Goal: Task Accomplishment & Management: Complete application form

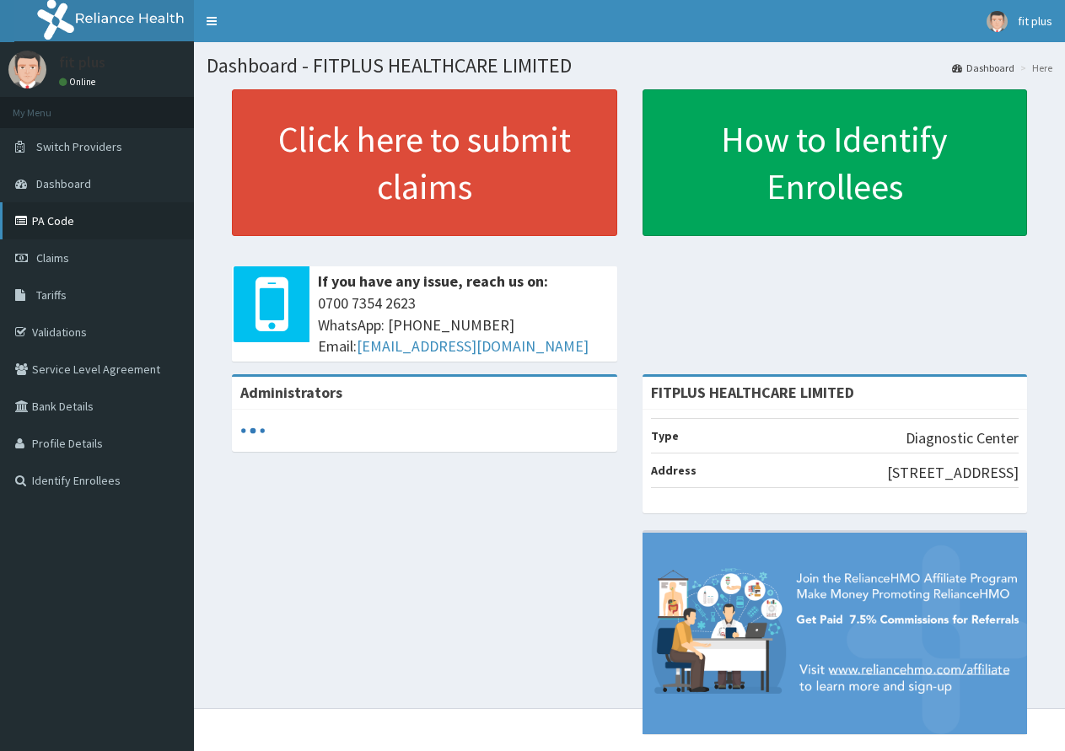
click at [116, 218] on link "PA Code" at bounding box center [97, 220] width 194 height 37
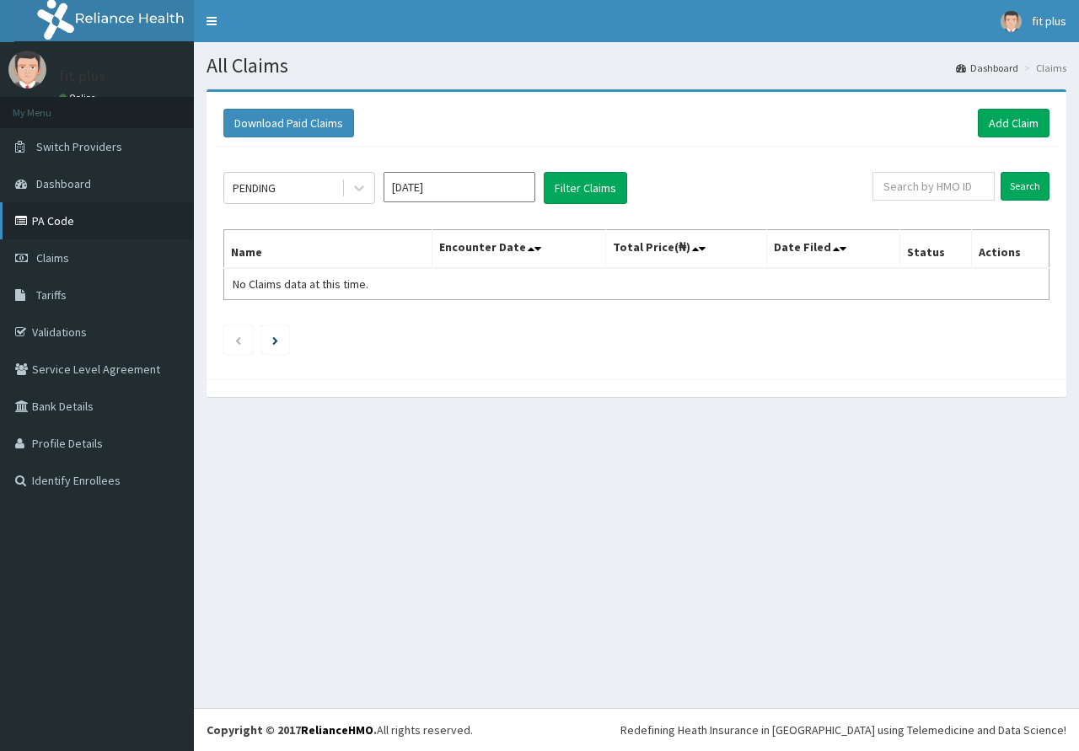
click at [47, 227] on link "PA Code" at bounding box center [97, 220] width 194 height 37
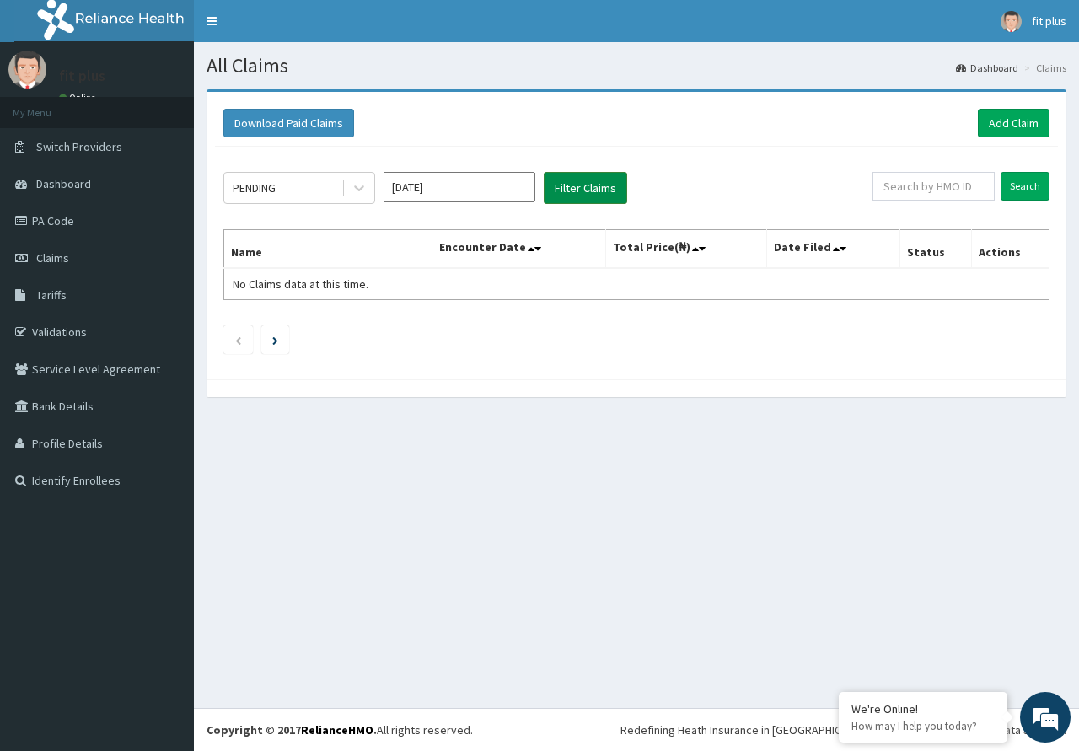
click at [586, 194] on button "Filter Claims" at bounding box center [585, 188] width 83 height 32
click at [1012, 127] on link "Add Claim" at bounding box center [1014, 123] width 72 height 29
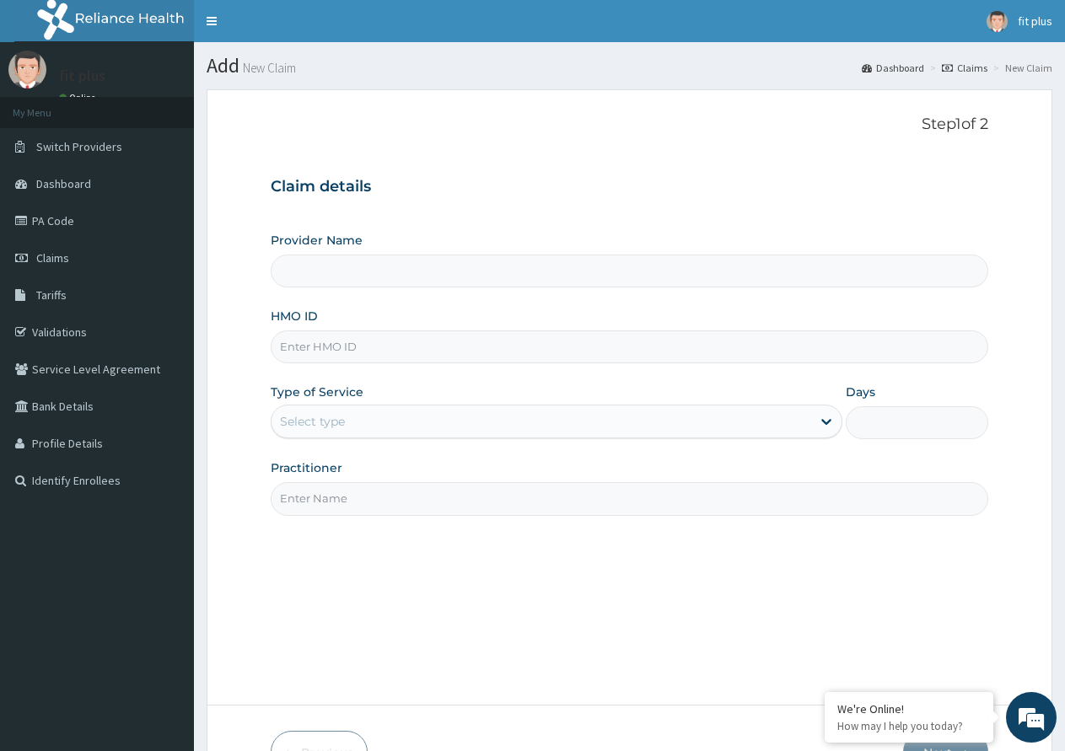
click at [435, 271] on input "Provider Name" at bounding box center [629, 271] width 717 height 33
type input "FITPLUS HEALTHCARE LIMITED"
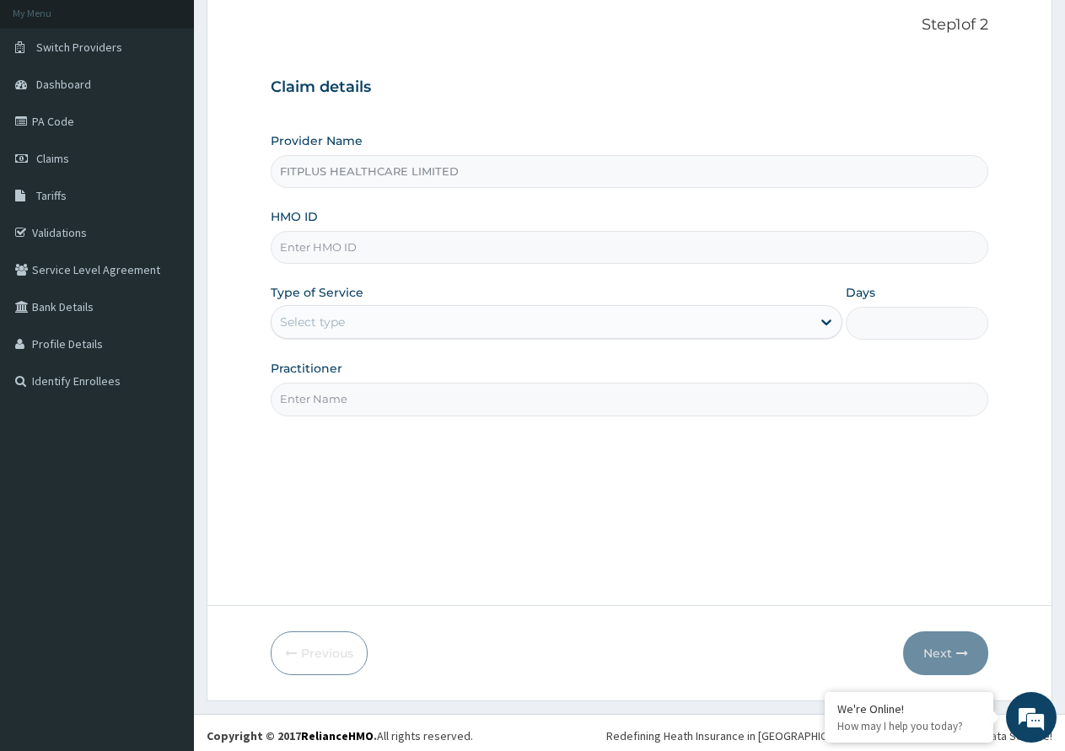
scroll to position [105, 0]
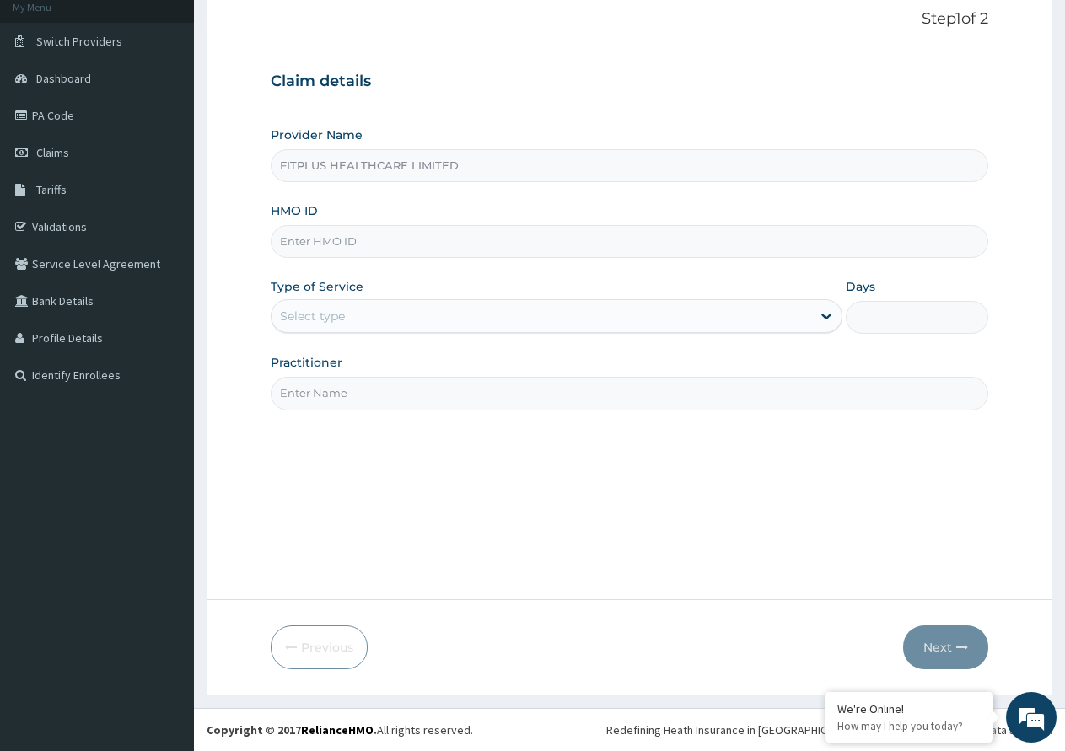
click at [400, 244] on input "HMO ID" at bounding box center [629, 241] width 717 height 33
type input "r"
type input "RUY/10047/B"
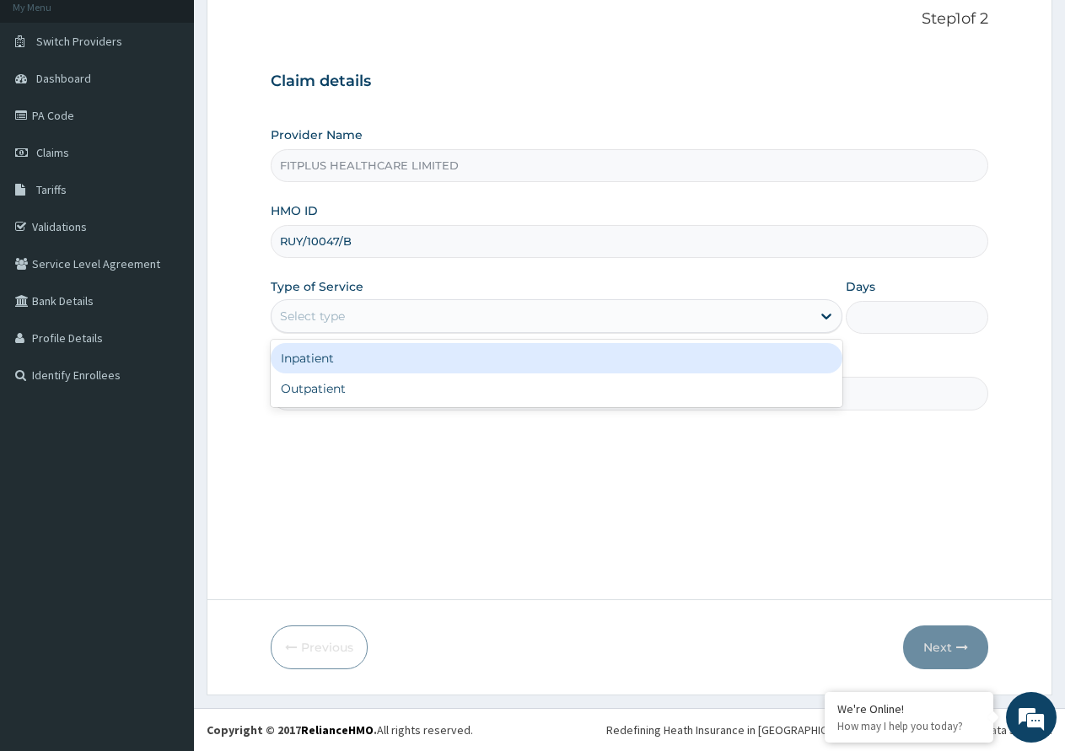
click at [572, 330] on div "Select type" at bounding box center [540, 316] width 539 height 27
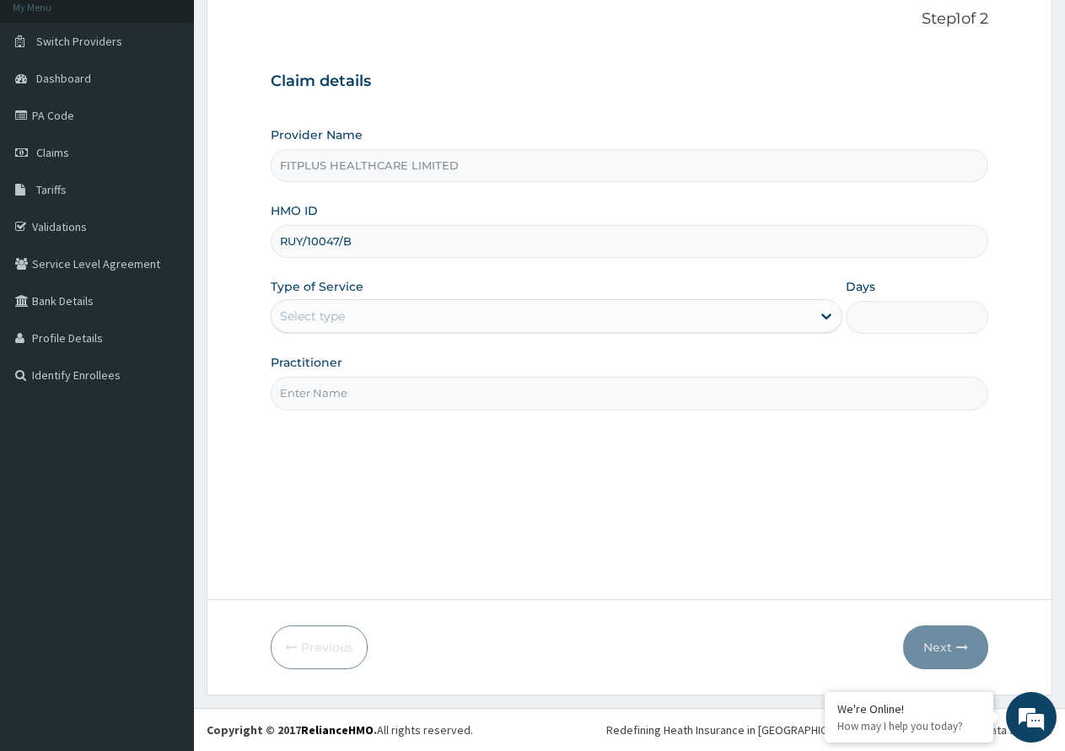
click at [804, 471] on div "Step 1 of 2 Claim details Provider Name FITPLUS HEALTHCARE LIMITED HMO ID RUY/1…" at bounding box center [629, 291] width 717 height 563
click at [881, 325] on input "Days" at bounding box center [917, 317] width 142 height 33
click at [961, 652] on icon "button" at bounding box center [962, 648] width 12 height 12
click at [76, 154] on link "Claims" at bounding box center [97, 152] width 194 height 37
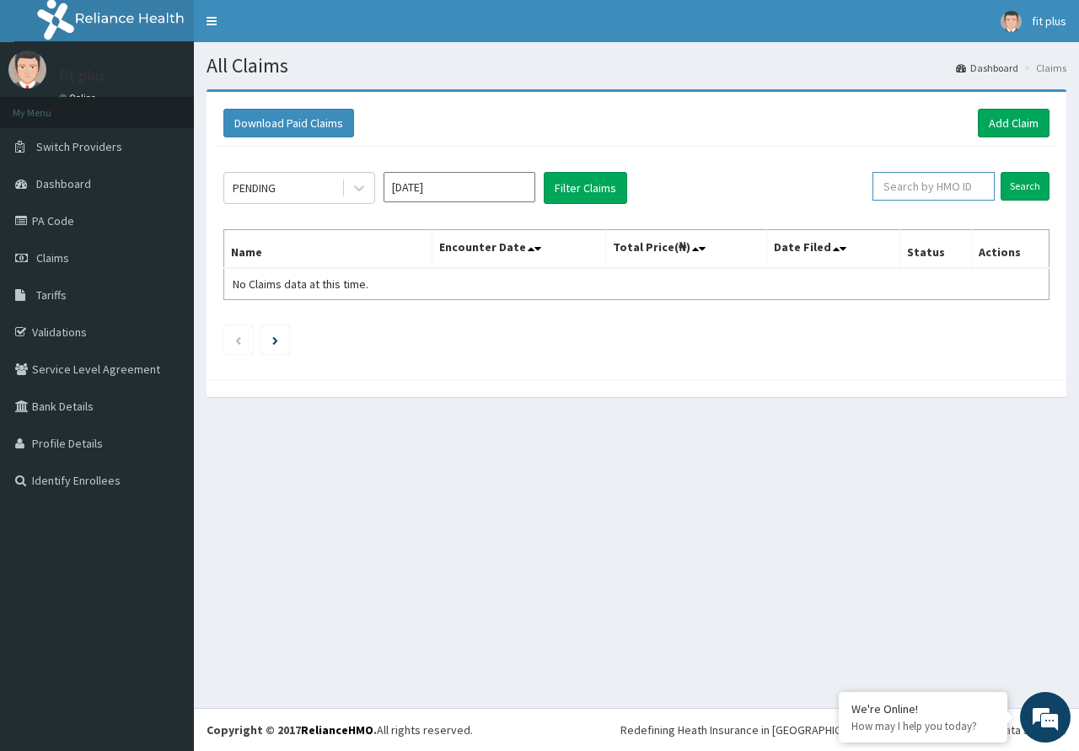
click at [984, 186] on input "text" at bounding box center [933, 186] width 122 height 29
type input "RUY/10047/B"
click at [1028, 190] on input "Search" at bounding box center [1025, 186] width 49 height 29
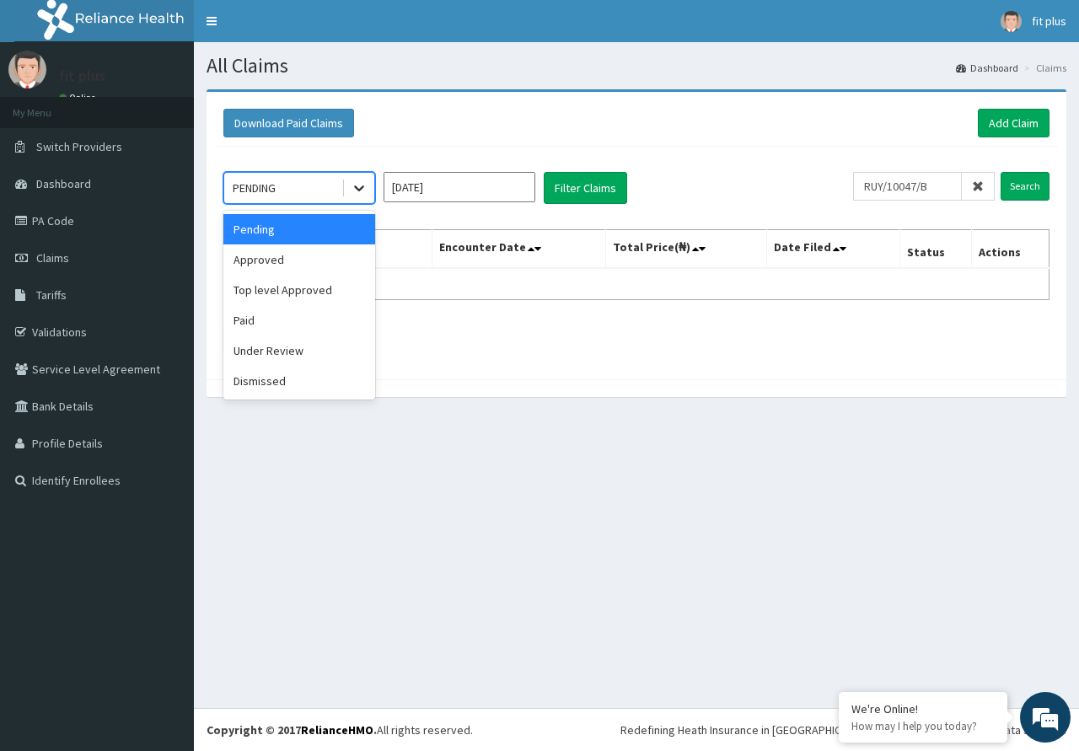
click at [346, 189] on div at bounding box center [359, 188] width 30 height 30
click at [311, 264] on div "Approved" at bounding box center [299, 259] width 152 height 30
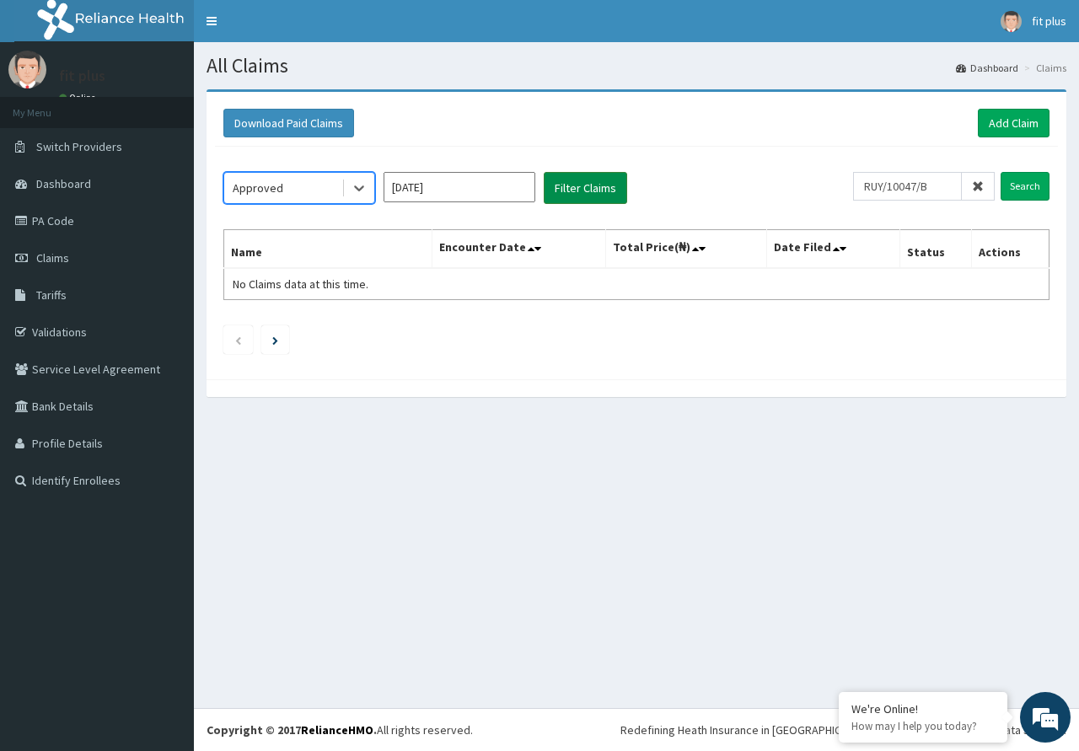
click at [582, 189] on button "Filter Claims" at bounding box center [585, 188] width 83 height 32
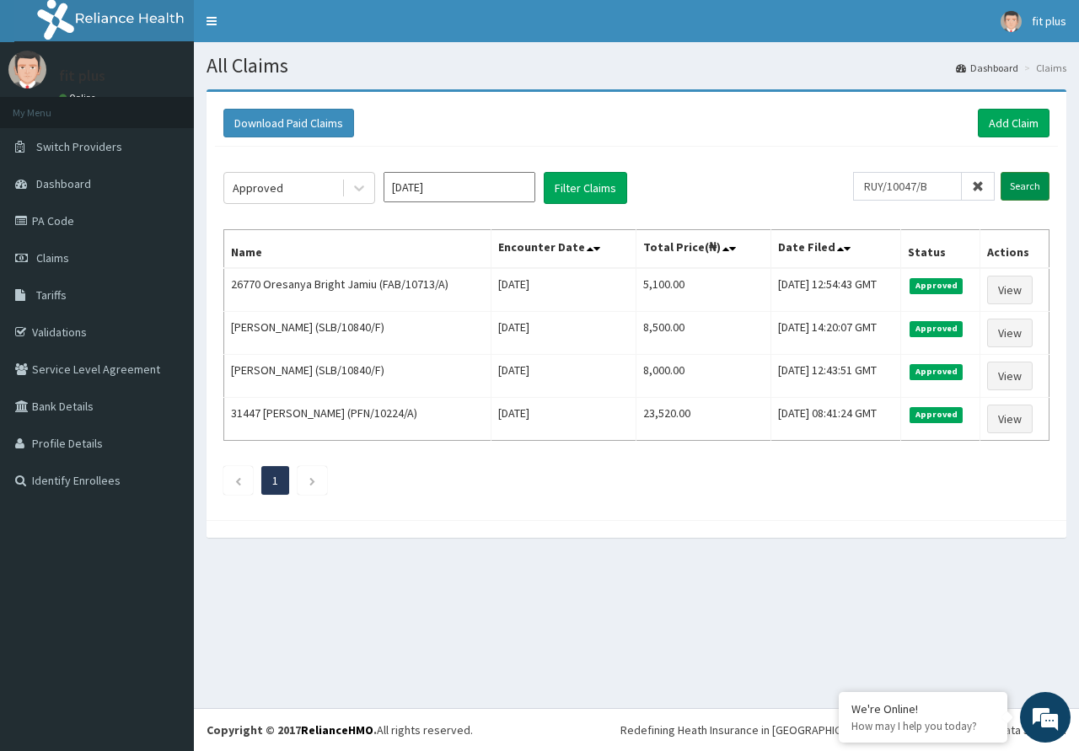
click at [1016, 192] on input "Search" at bounding box center [1025, 186] width 49 height 29
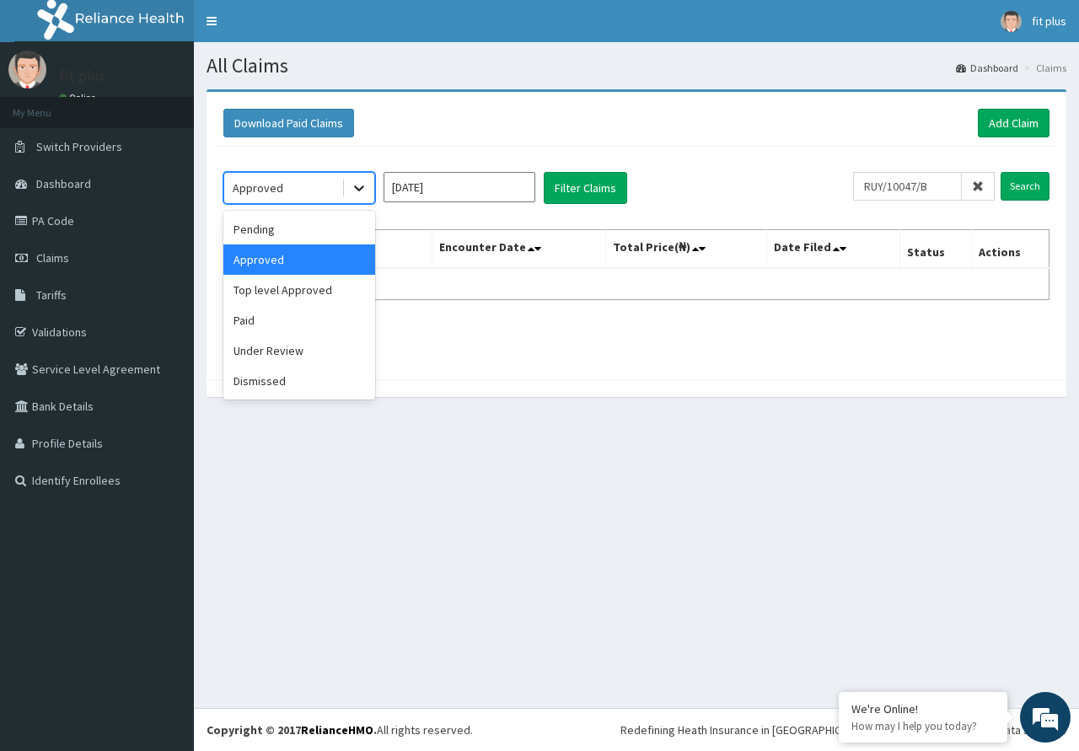
click at [360, 191] on icon at bounding box center [359, 189] width 10 height 6
click at [316, 352] on div "Under Review" at bounding box center [299, 351] width 152 height 30
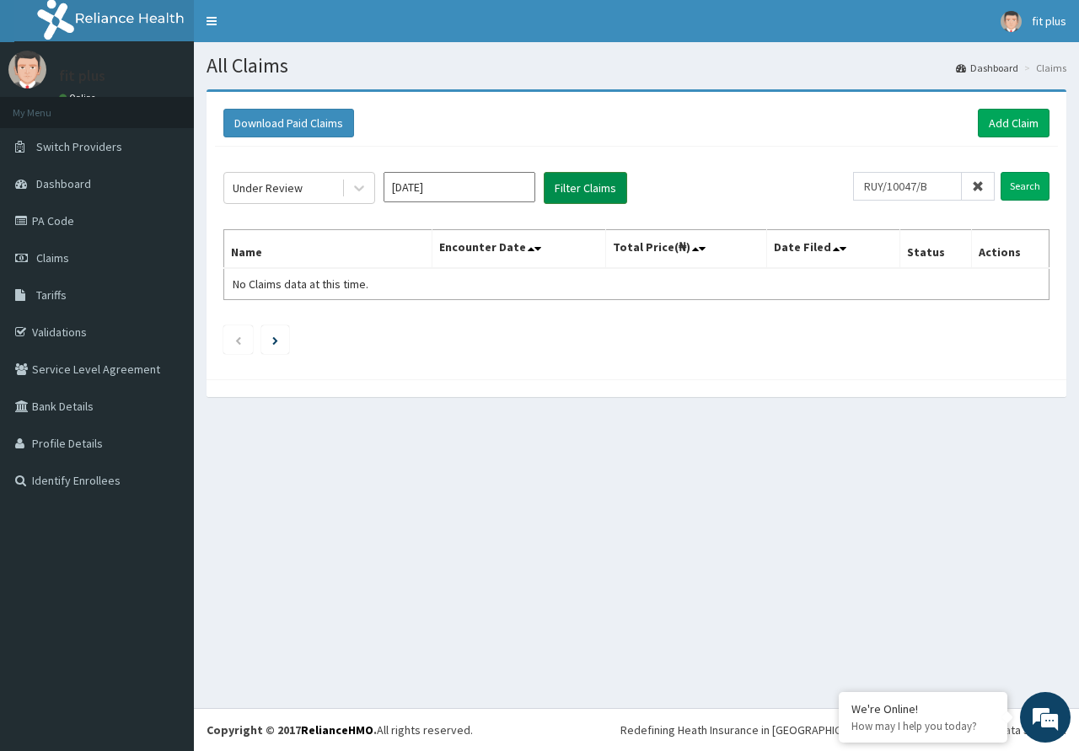
drag, startPoint x: 579, startPoint y: 184, endPoint x: 582, endPoint y: 175, distance: 8.8
click at [582, 175] on button "Filter Claims" at bounding box center [585, 188] width 83 height 32
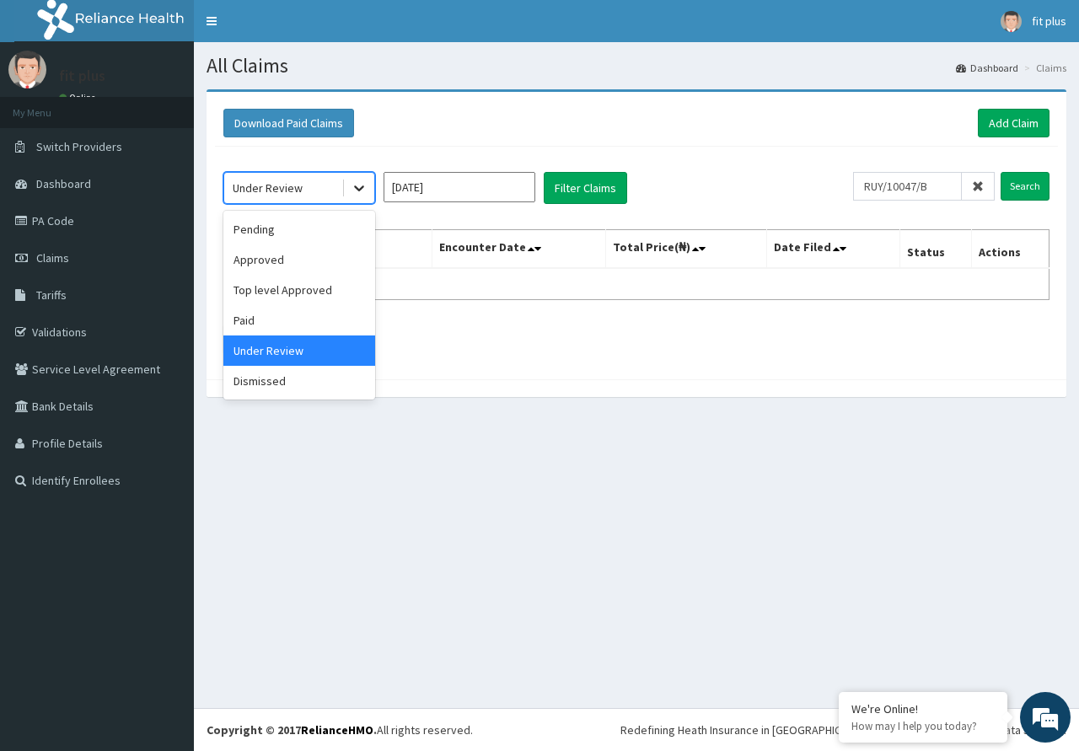
click at [364, 186] on icon at bounding box center [359, 188] width 17 height 17
click at [324, 225] on div "Pending" at bounding box center [299, 229] width 152 height 30
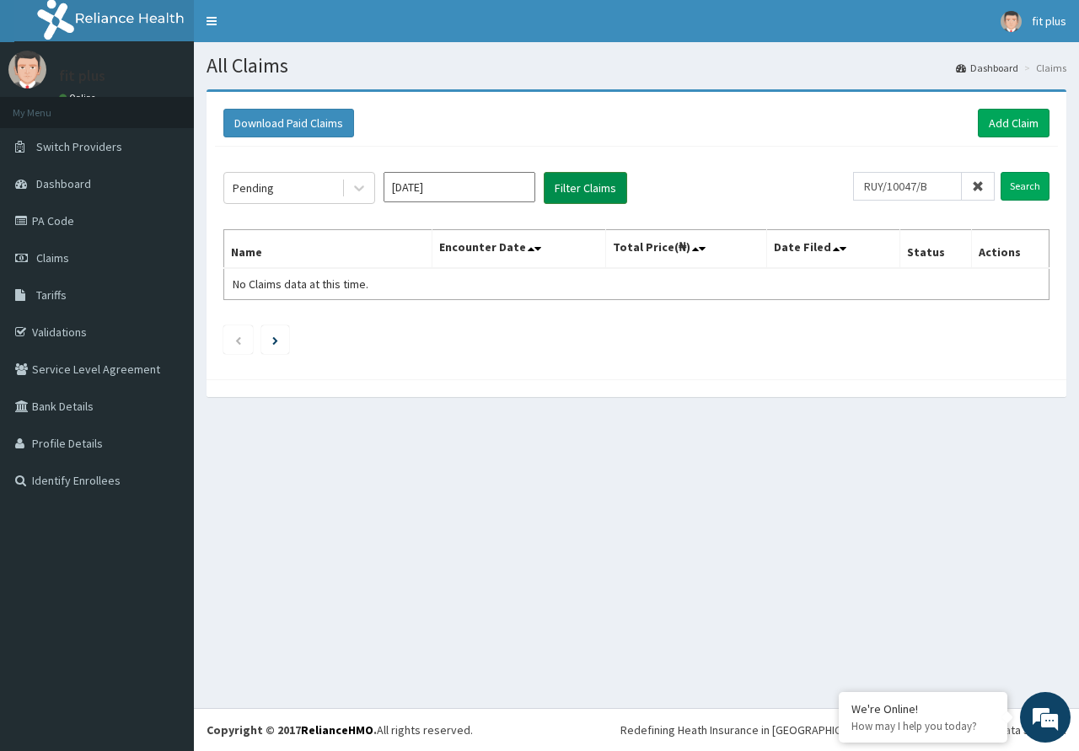
click at [606, 193] on button "Filter Claims" at bounding box center [585, 188] width 83 height 32
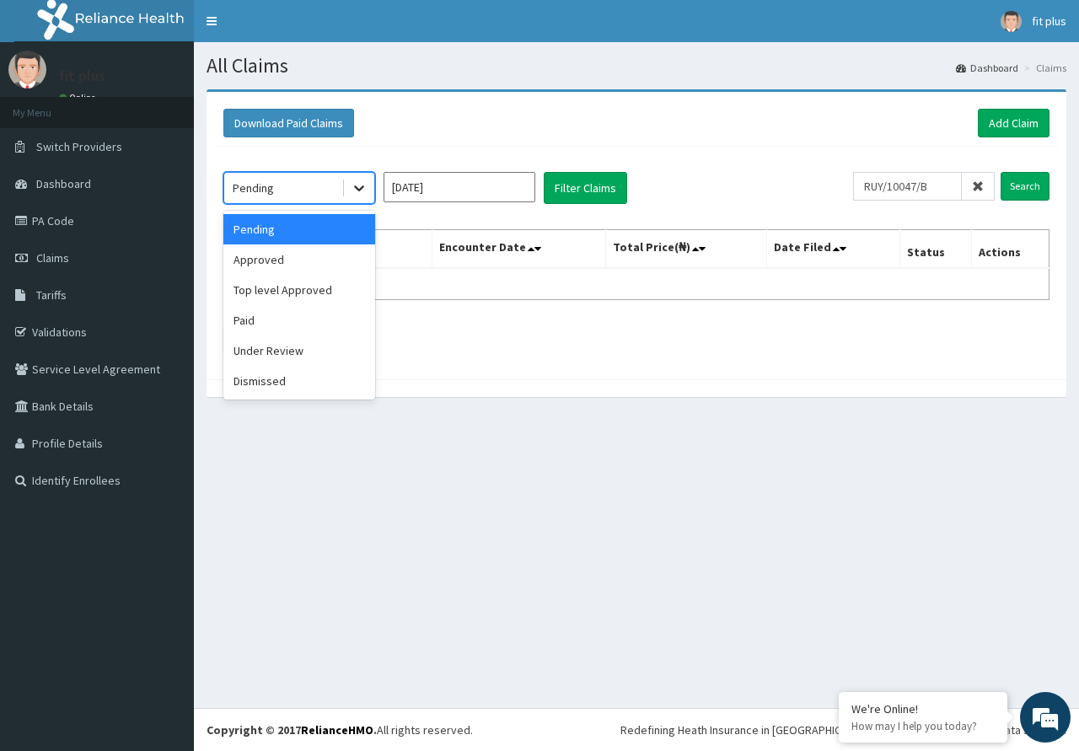
drag, startPoint x: 358, startPoint y: 193, endPoint x: 322, endPoint y: 293, distance: 105.9
click at [358, 194] on icon at bounding box center [359, 188] width 17 height 17
click at [269, 358] on div "Under Review" at bounding box center [299, 351] width 152 height 30
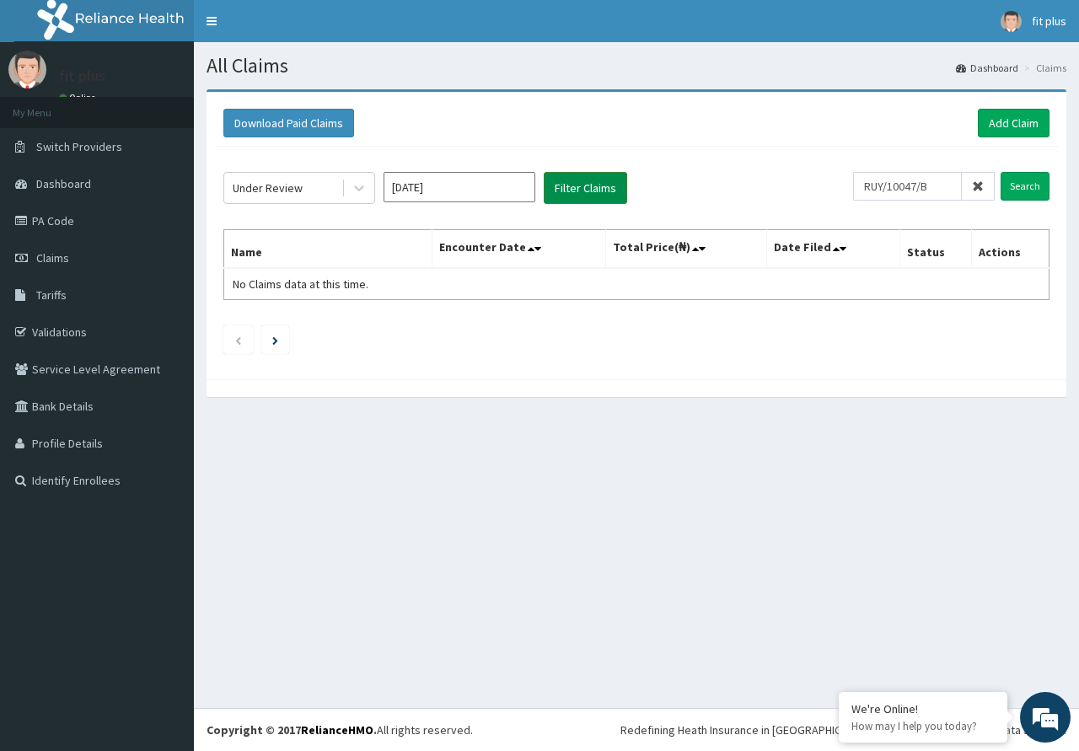
click at [595, 187] on button "Filter Claims" at bounding box center [585, 188] width 83 height 32
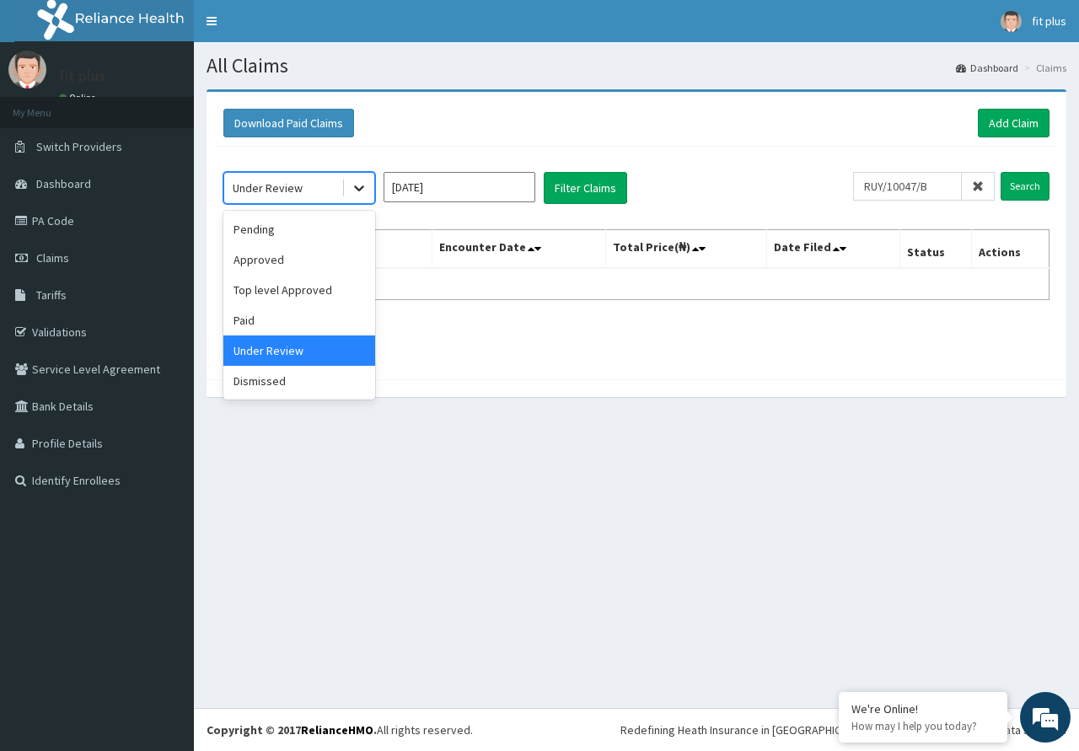
click at [368, 185] on div at bounding box center [359, 188] width 30 height 30
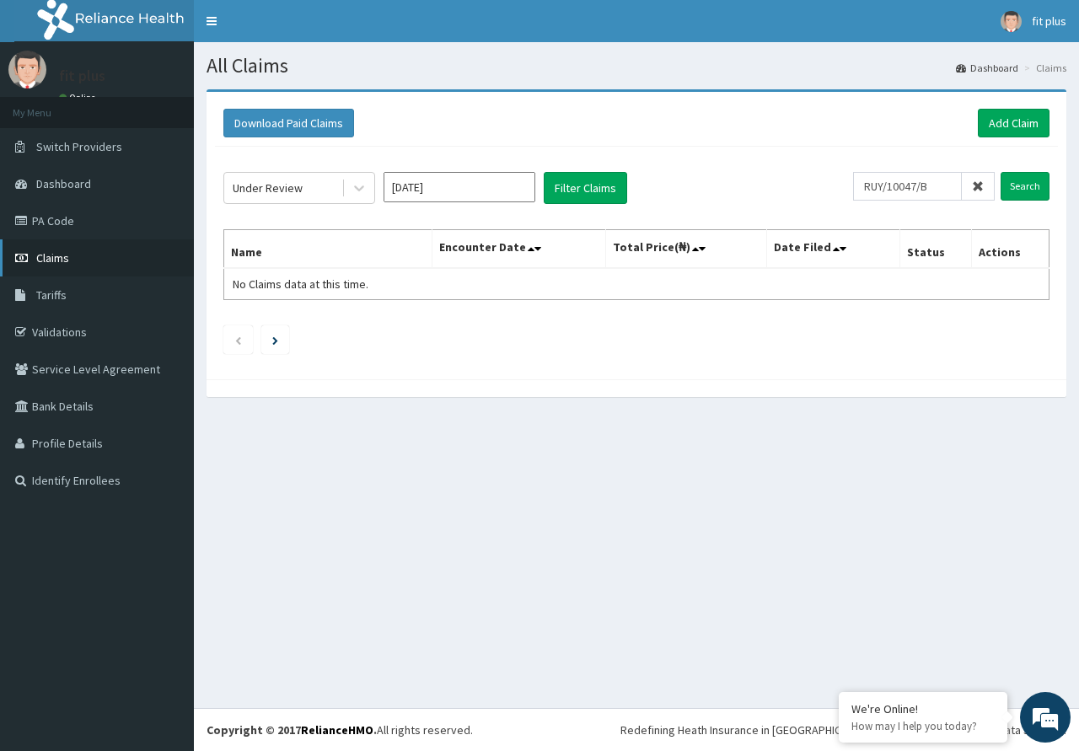
click at [31, 250] on link "Claims" at bounding box center [97, 257] width 194 height 37
click at [49, 221] on link "PA Code" at bounding box center [97, 220] width 194 height 37
click at [1001, 126] on link "Add Claim" at bounding box center [1014, 123] width 72 height 29
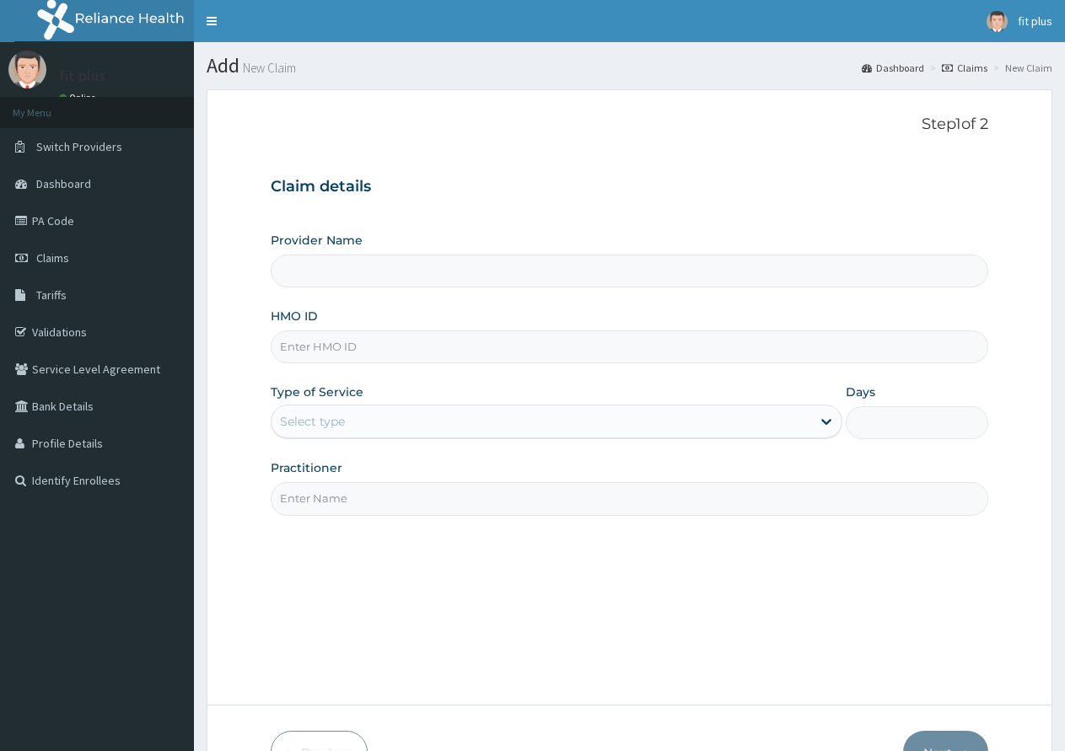
click at [387, 267] on input "Provider Name" at bounding box center [629, 271] width 717 height 33
type input "FITPLUS HEALTHCARE LIMITED"
click at [353, 351] on input "HMO ID" at bounding box center [629, 346] width 717 height 33
click at [317, 346] on input "HMO ID" at bounding box center [629, 346] width 717 height 33
paste input "RUY/10047/B"
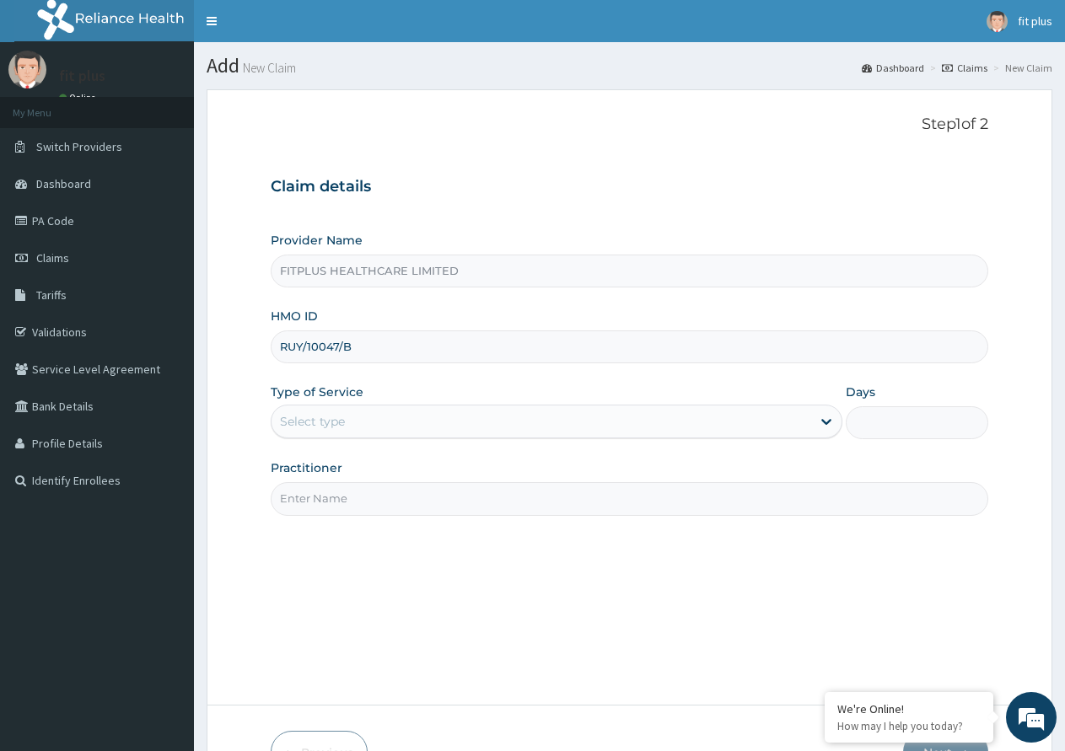
type input "RUY/10047/B"
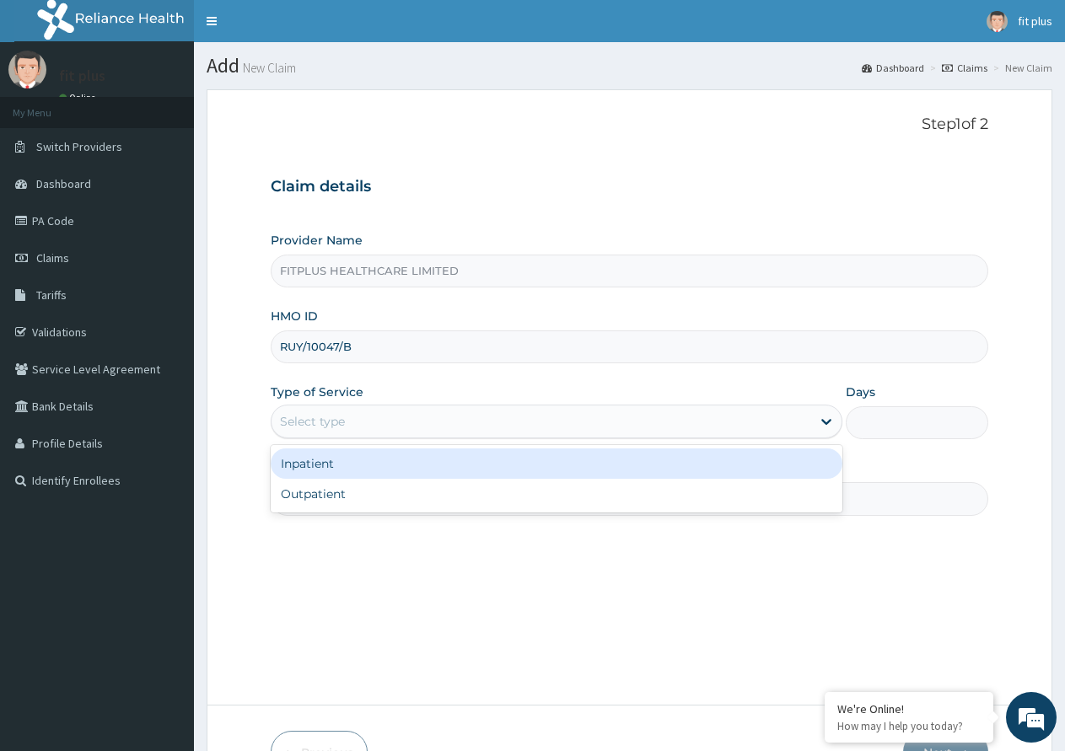
drag, startPoint x: 374, startPoint y: 418, endPoint x: 375, endPoint y: 445, distance: 27.0
click at [375, 425] on div "Select type" at bounding box center [540, 421] width 539 height 27
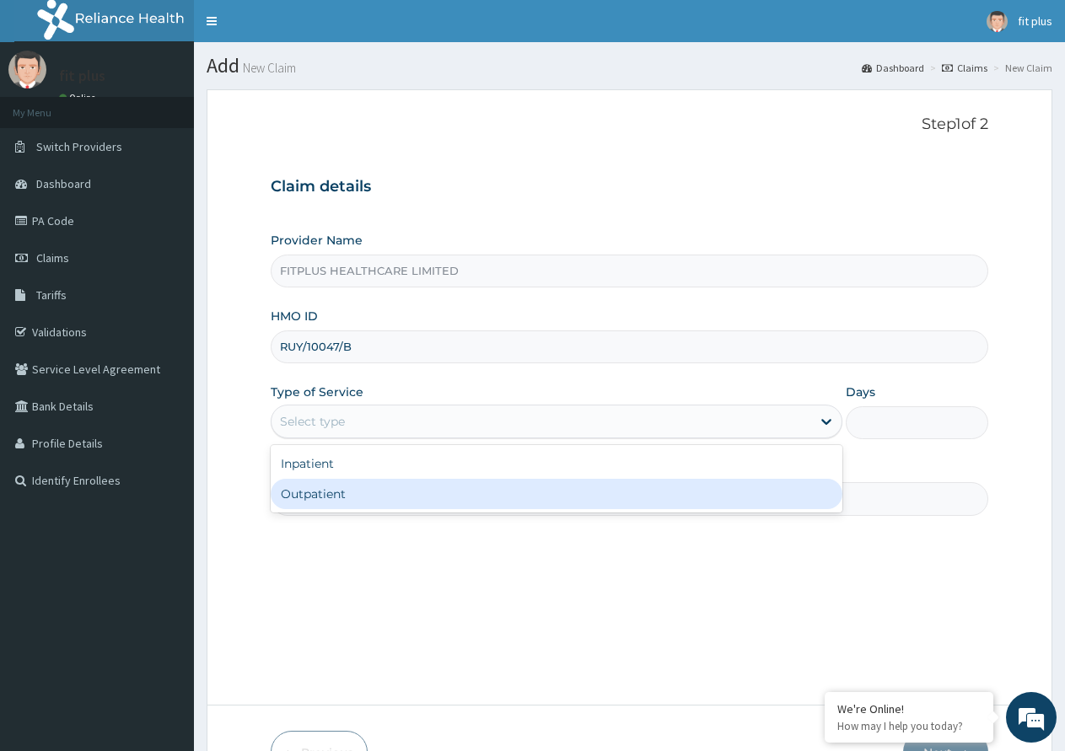
click at [366, 500] on div "Outpatient" at bounding box center [556, 494] width 571 height 30
type input "1"
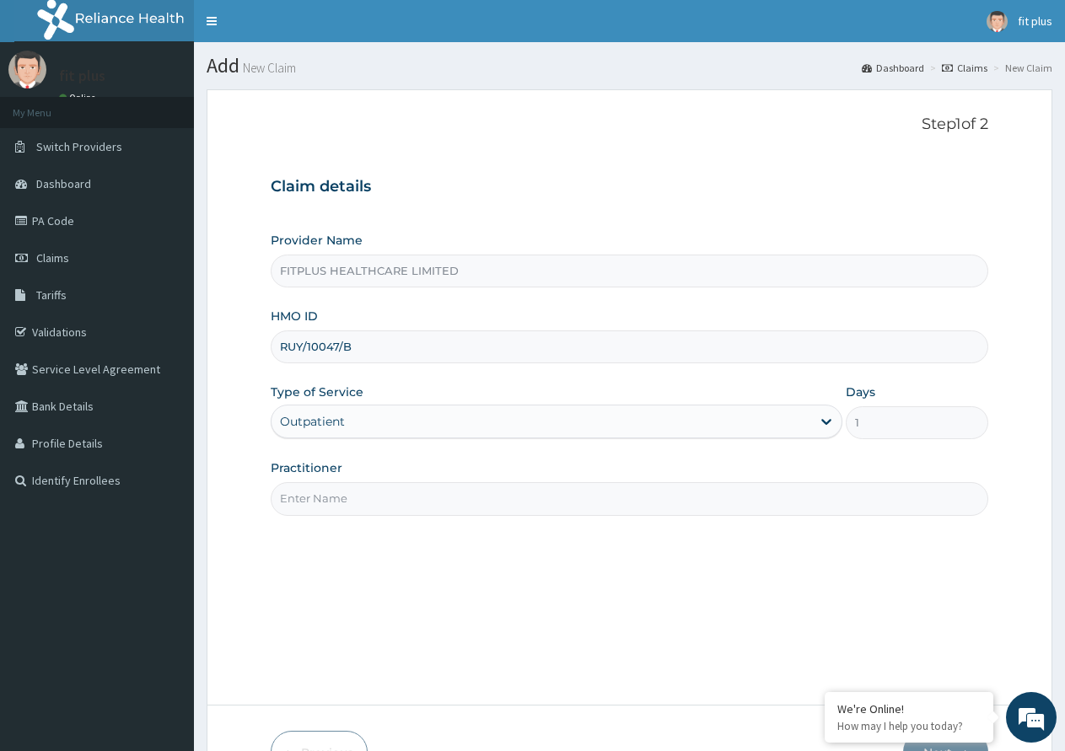
click at [348, 496] on input "Practitioner" at bounding box center [629, 498] width 717 height 33
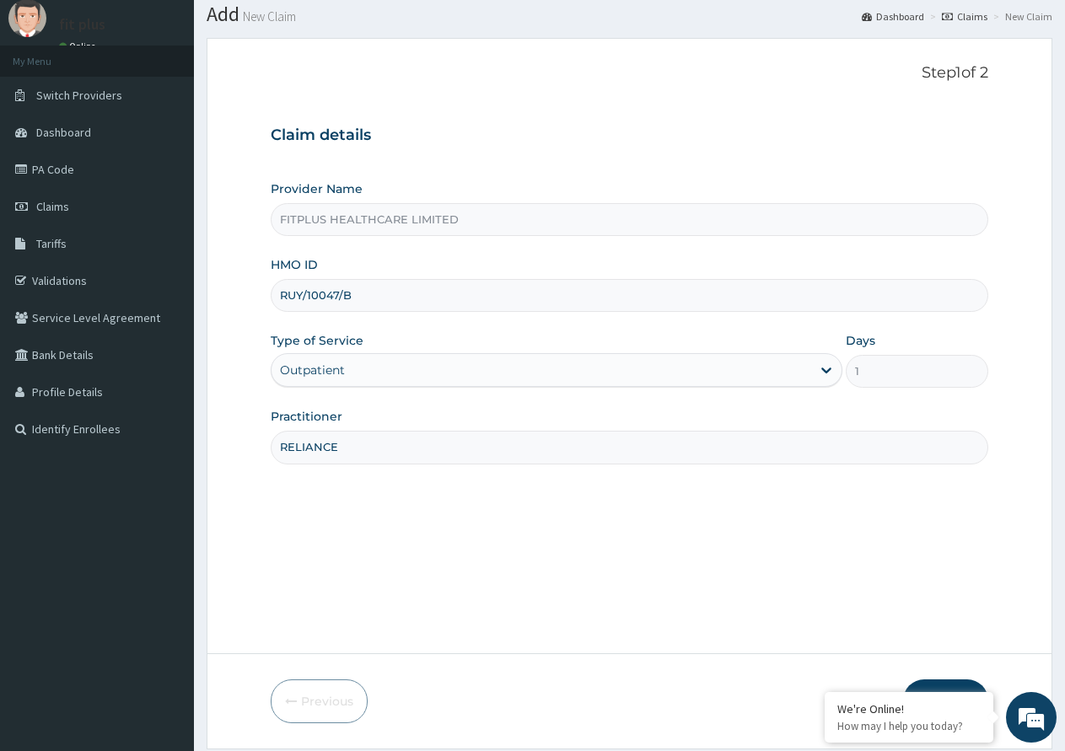
scroll to position [105, 0]
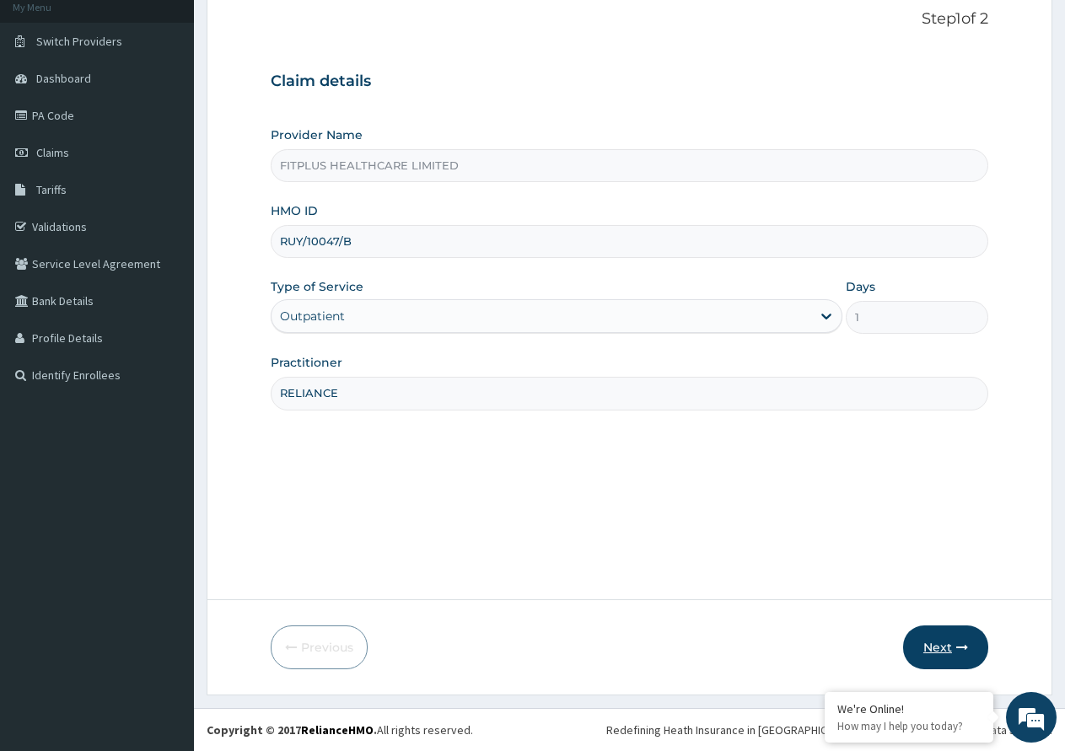
type input "RELIANCE"
click at [923, 647] on button "Next" at bounding box center [945, 647] width 85 height 44
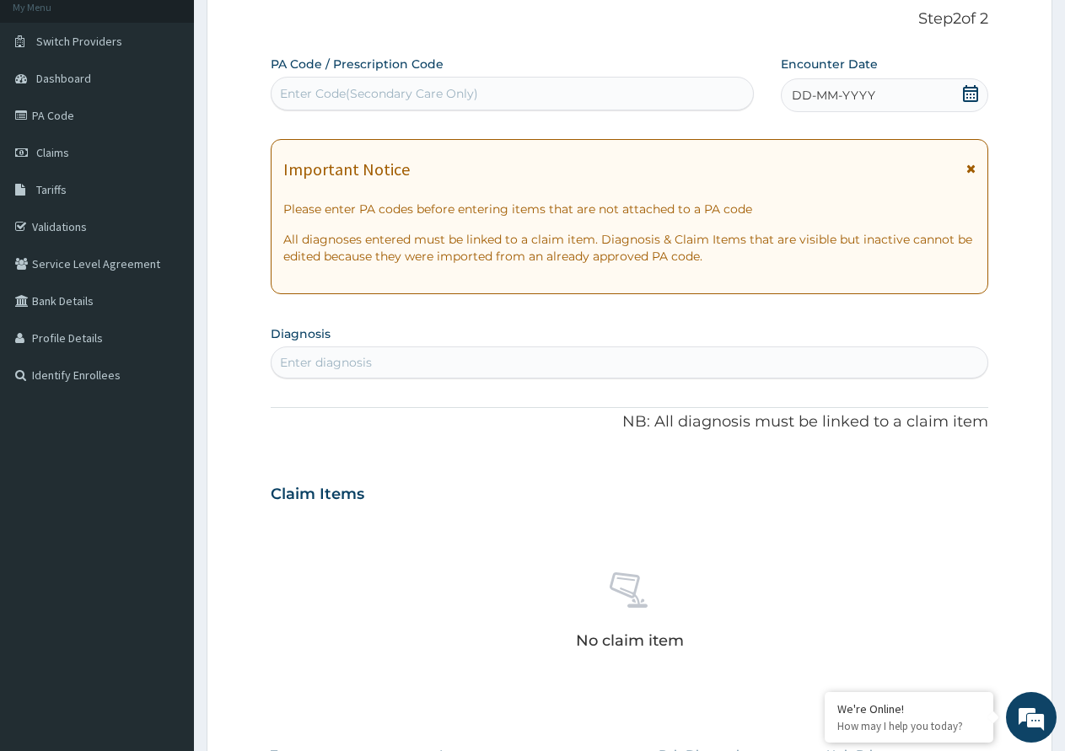
click at [368, 99] on div "Enter Code(Secondary Care Only)" at bounding box center [379, 93] width 198 height 17
click at [286, 89] on div "Enter Code(Secondary Care Only)" at bounding box center [379, 93] width 198 height 17
paste input "PA/DEFA56"
type input "PA/DEFA56"
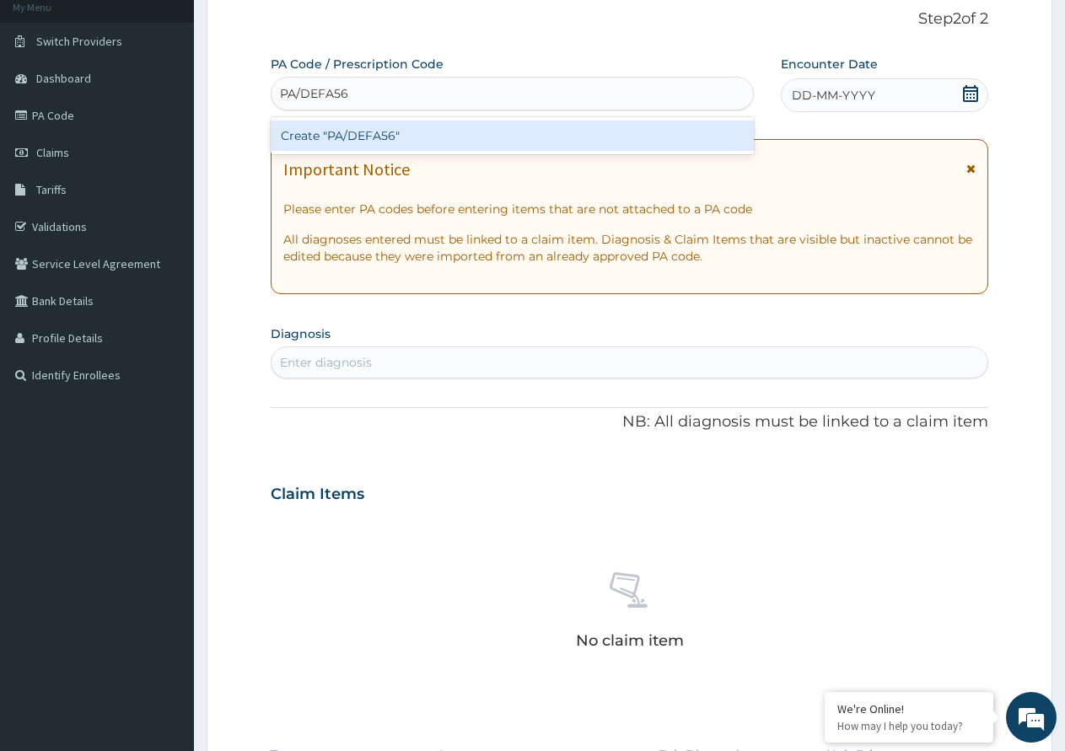
click at [357, 148] on div "Create "PA/DEFA56"" at bounding box center [512, 136] width 483 height 30
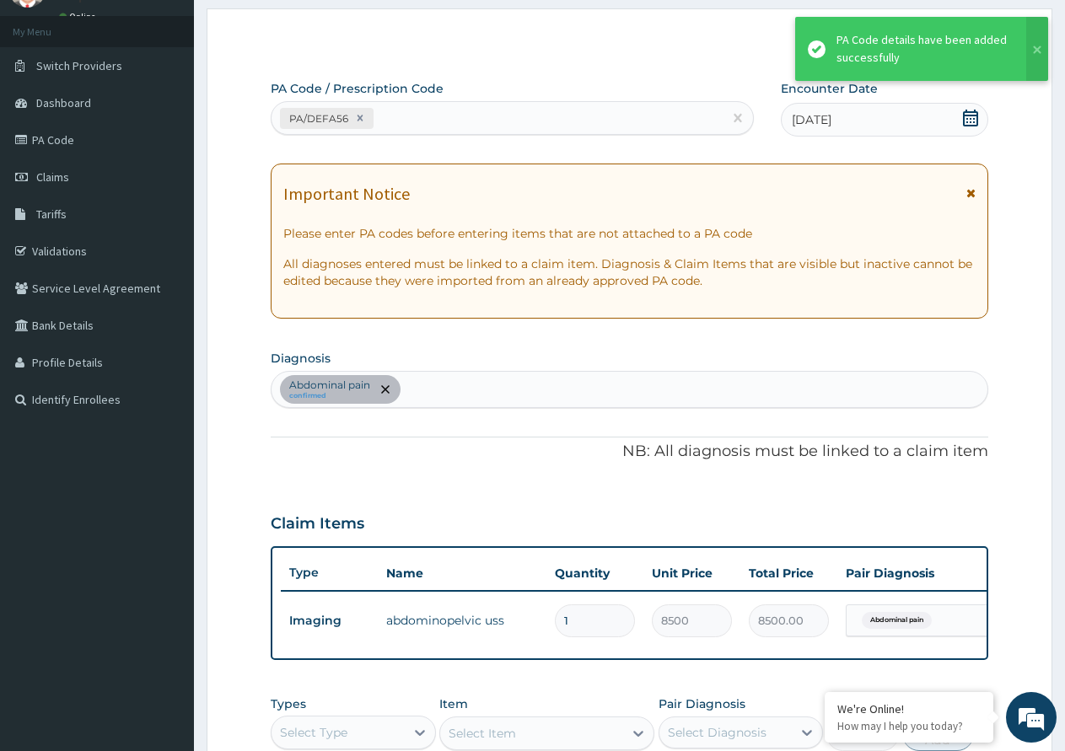
scroll to position [274, 0]
